Goal: Task Accomplishment & Management: Manage account settings

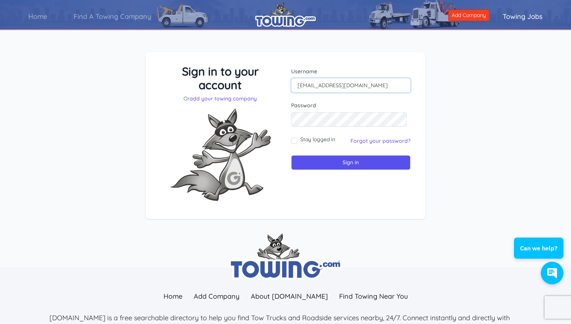
type input "[EMAIL_ADDRESS][DOMAIN_NAME]"
click at [354, 166] on input "Sign in" at bounding box center [350, 162] width 119 height 15
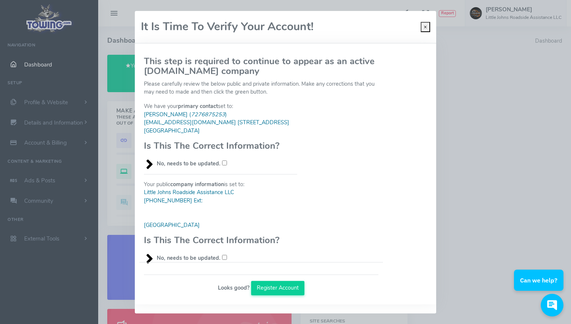
click at [222, 162] on input "No, needs to be updated." at bounding box center [224, 162] width 5 height 5
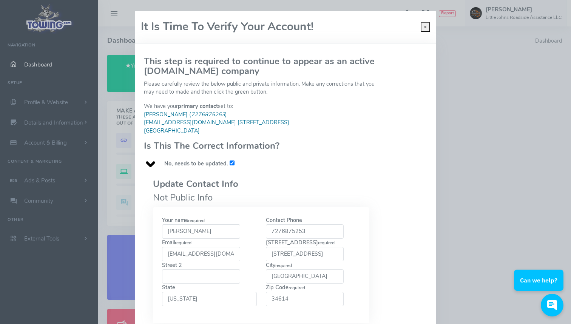
click at [230, 160] on input "No, needs to be updated." at bounding box center [232, 162] width 5 height 5
checkbox input "false"
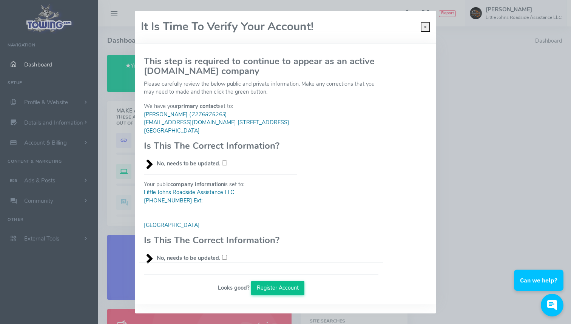
click at [281, 281] on button "Register Account" at bounding box center [278, 288] width 54 height 14
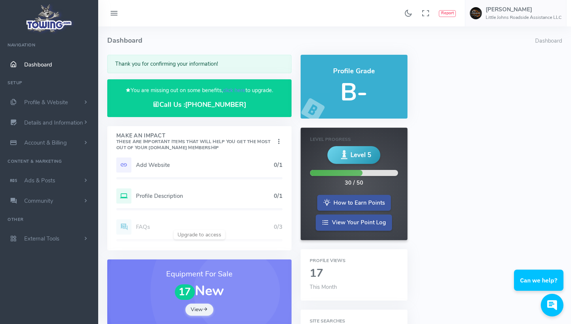
click at [357, 89] on h5 "B-" at bounding box center [354, 92] width 89 height 27
click at [239, 90] on link "click here" at bounding box center [234, 90] width 23 height 8
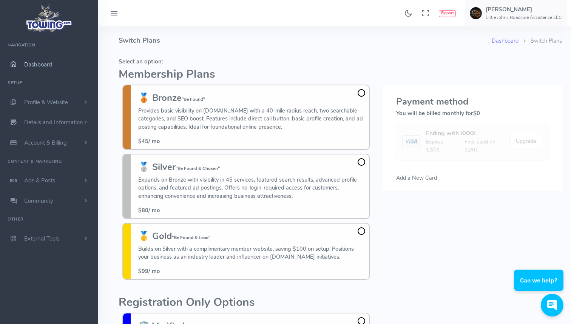
click at [42, 63] on span "Dashboard" at bounding box center [38, 65] width 28 height 8
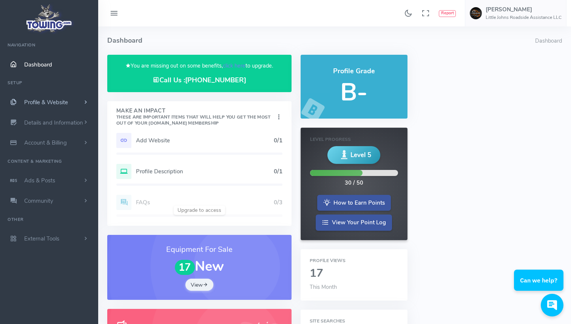
click at [71, 100] on link "Profile & Website" at bounding box center [49, 102] width 98 height 20
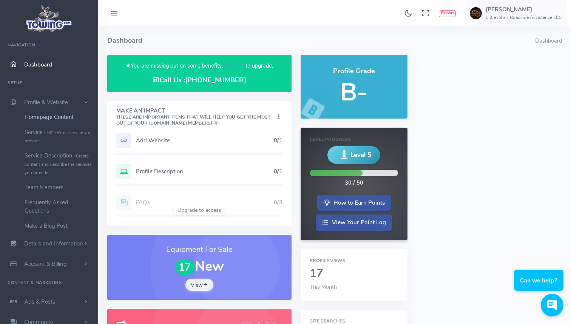
click at [67, 116] on link "Homepage Content" at bounding box center [58, 116] width 79 height 15
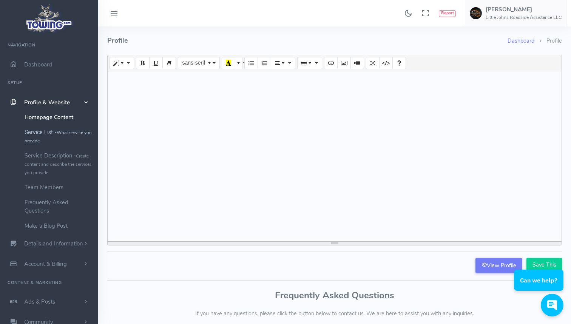
click at [63, 131] on small "What service you provide" at bounding box center [58, 136] width 67 height 14
